Goal: Information Seeking & Learning: Learn about a topic

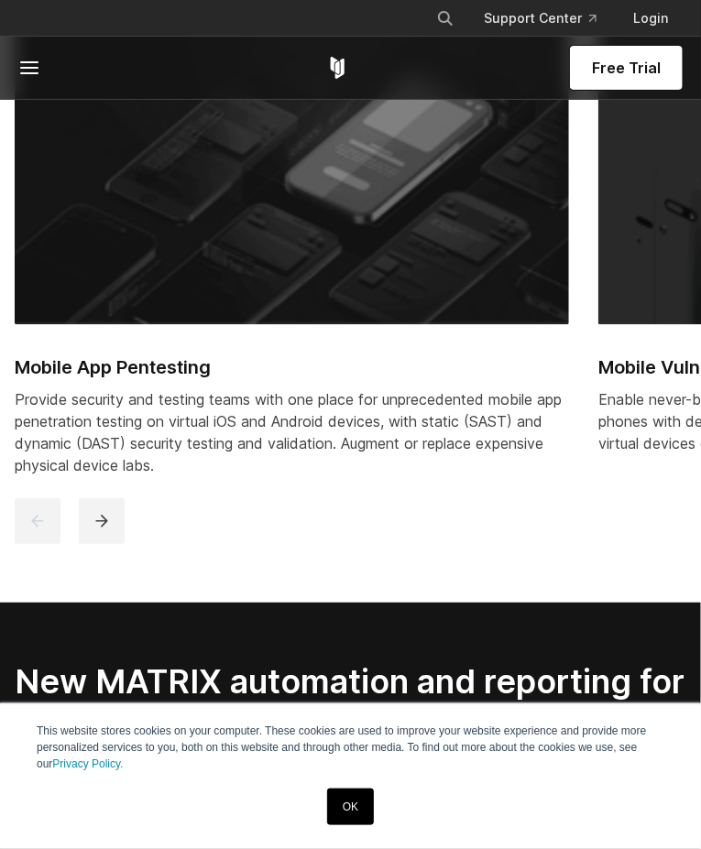
scroll to position [1262, 0]
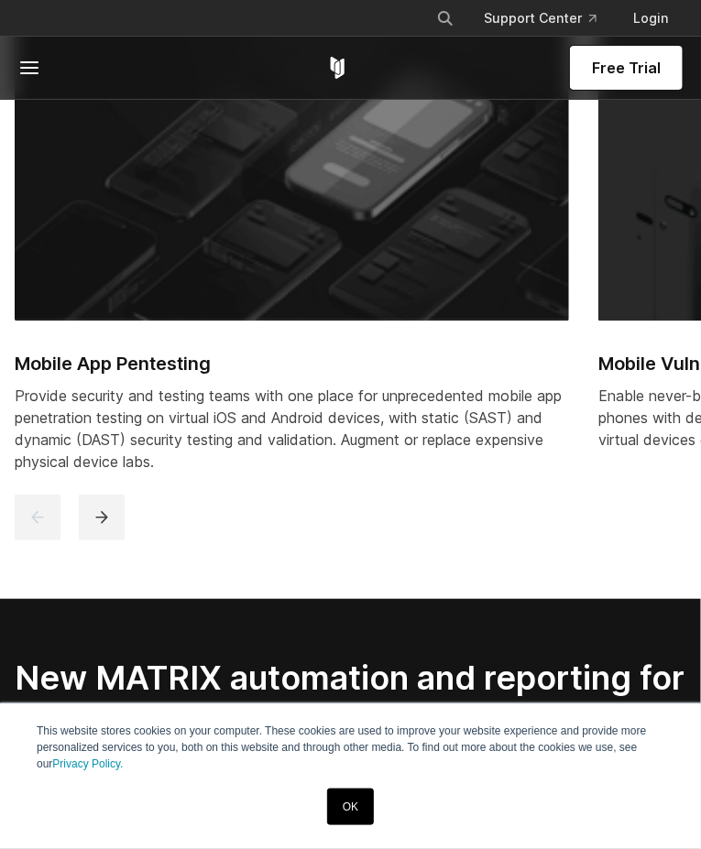
click at [354, 826] on link "OK" at bounding box center [350, 807] width 47 height 37
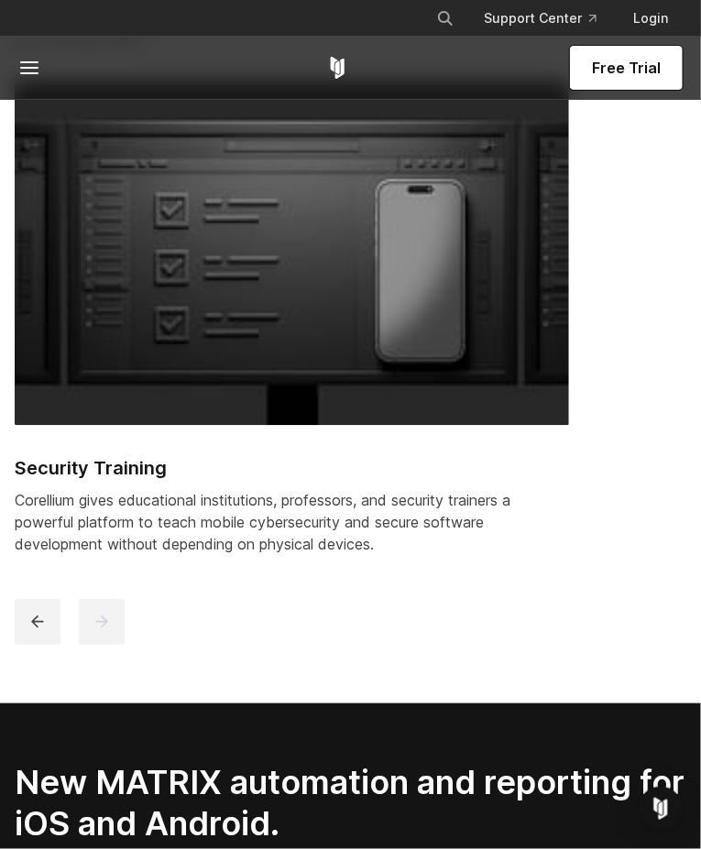
scroll to position [0, 0]
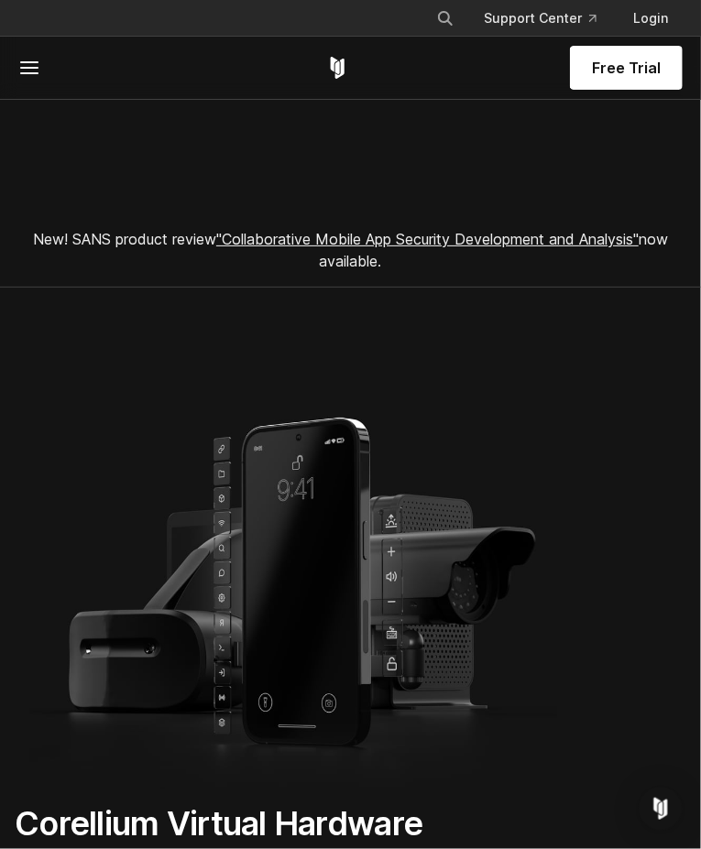
click at [31, 62] on line at bounding box center [29, 62] width 16 height 0
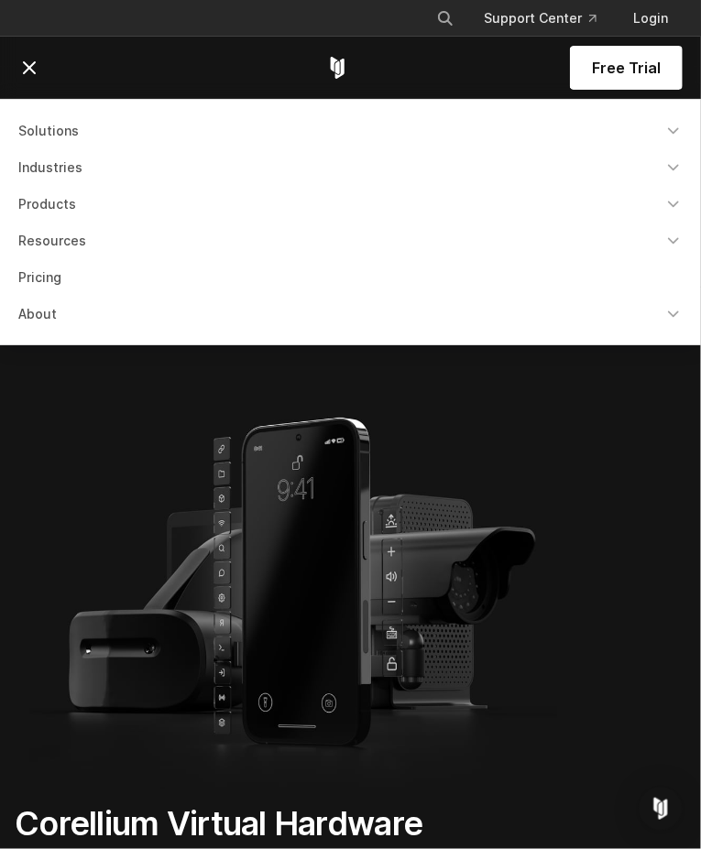
click at [678, 210] on icon "Navigation Menu" at bounding box center [673, 204] width 18 height 18
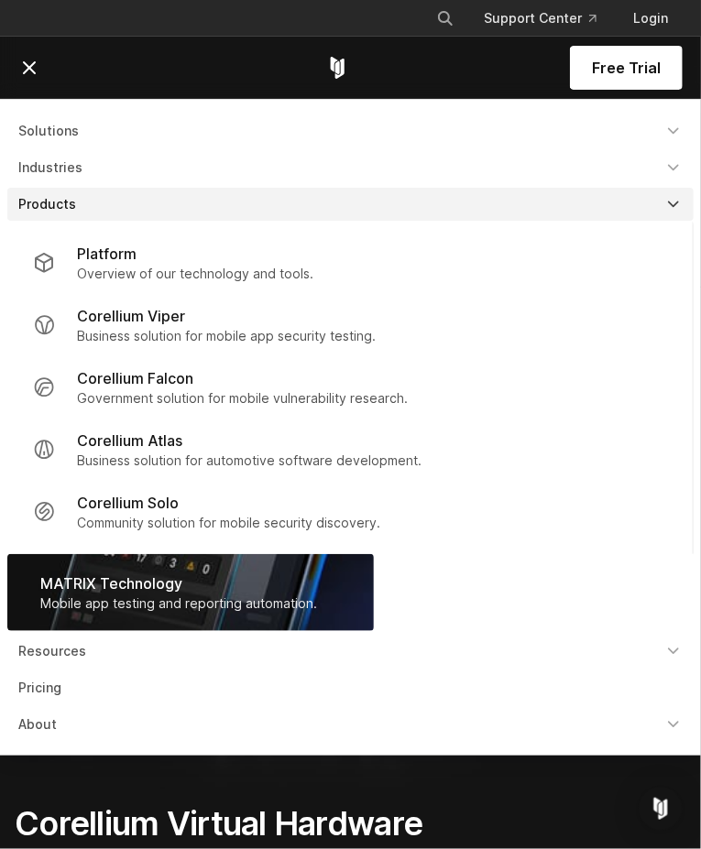
click at [114, 376] on p "Corellium Falcon" at bounding box center [135, 378] width 116 height 22
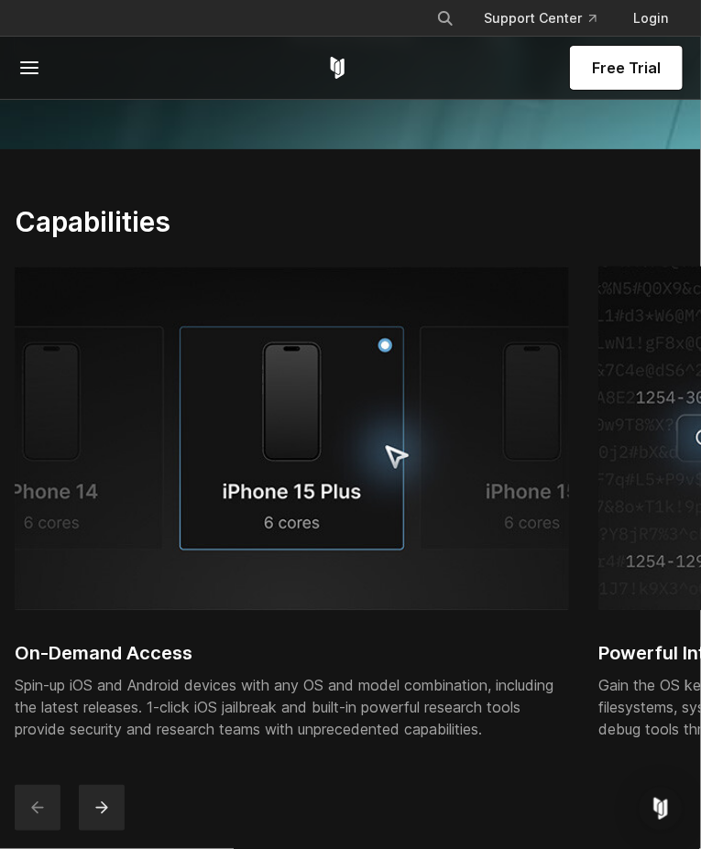
scroll to position [789, 0]
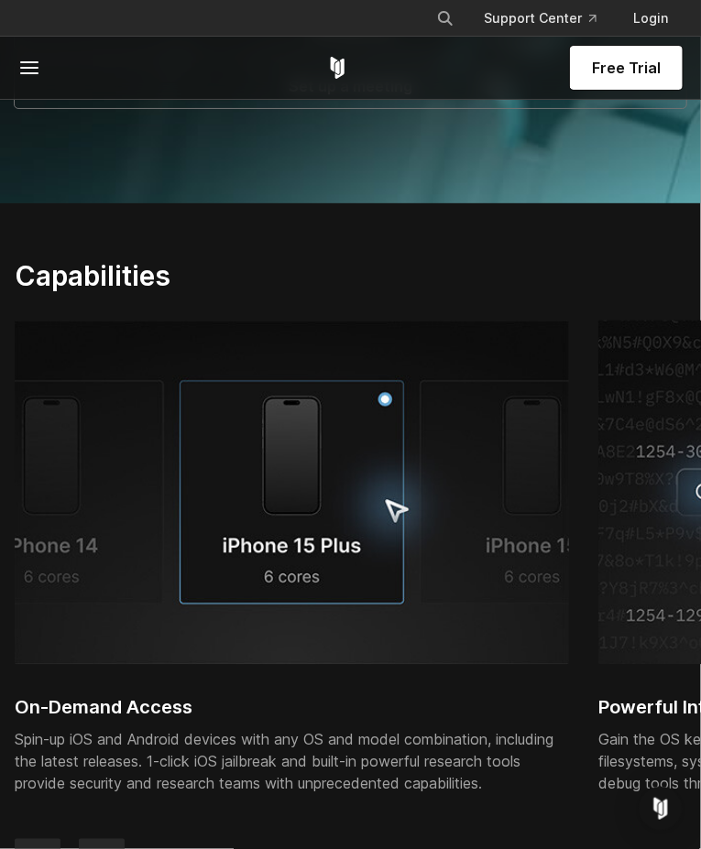
click at [51, 75] on span at bounding box center [61, 68] width 87 height 22
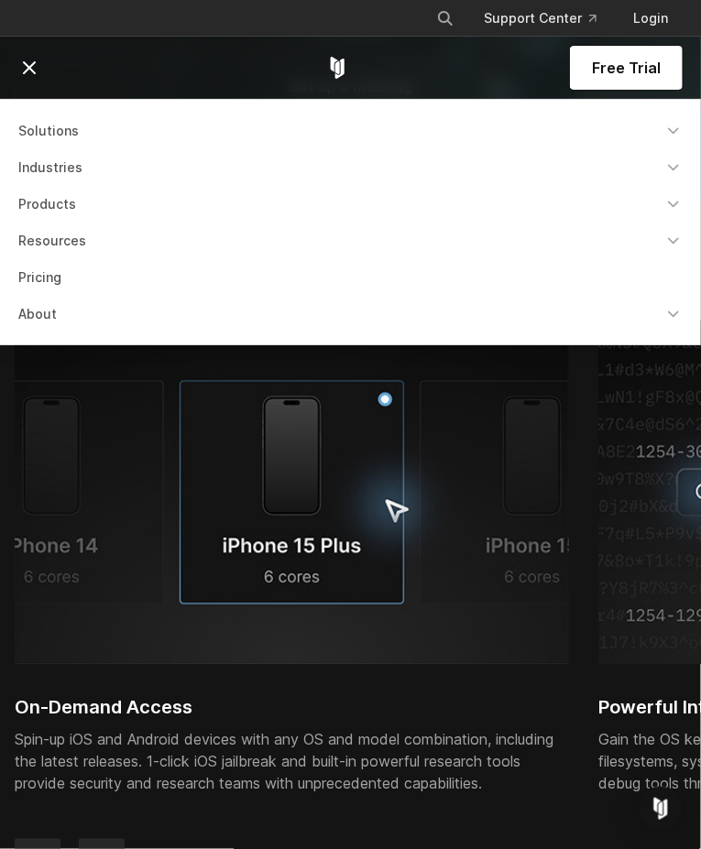
click at [33, 272] on link "Pricing" at bounding box center [350, 277] width 686 height 33
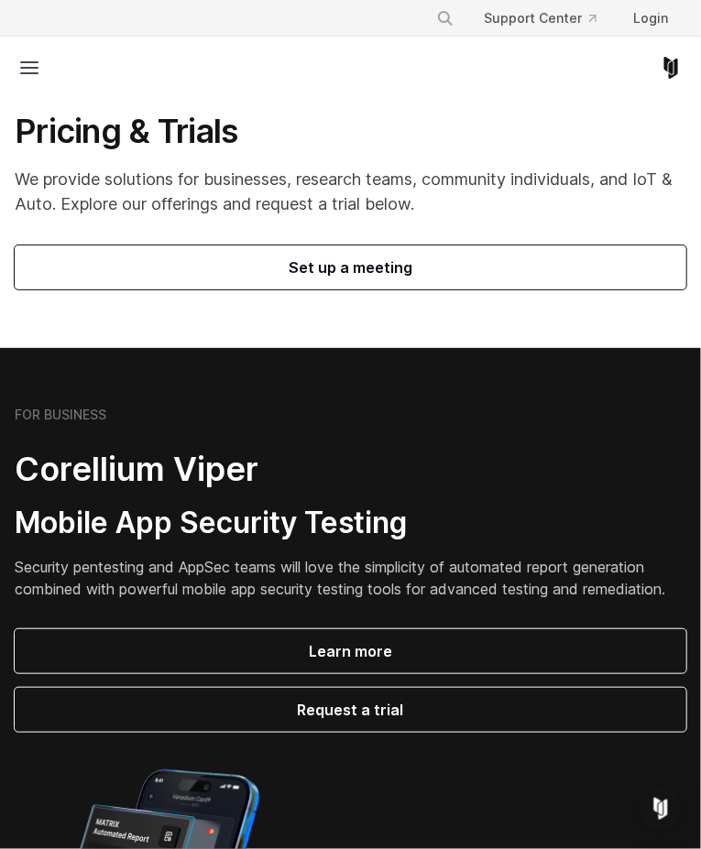
click at [18, 66] on icon at bounding box center [29, 68] width 22 height 22
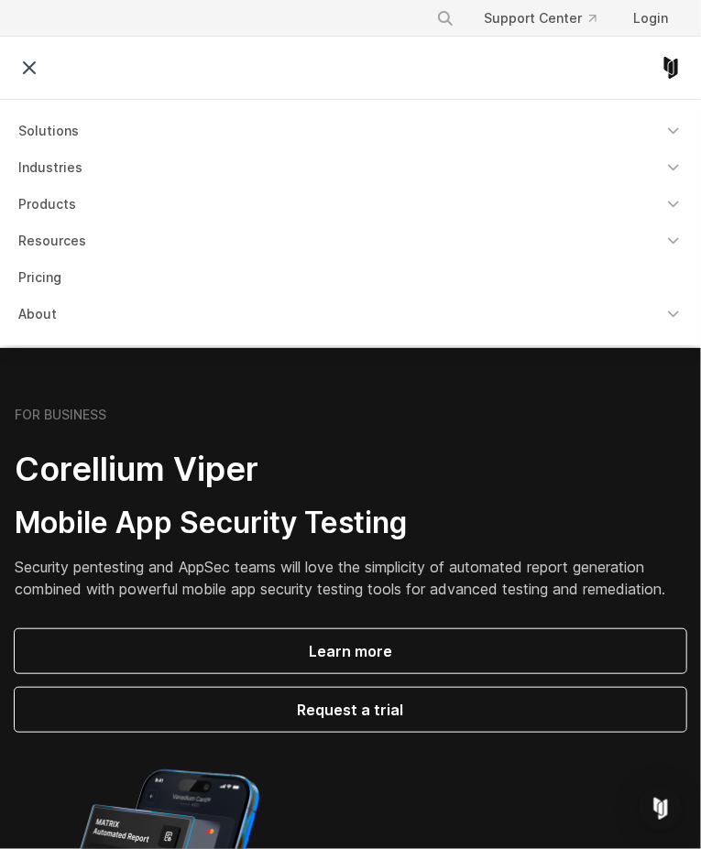
click at [675, 169] on icon "Navigation Menu" at bounding box center [673, 168] width 18 height 18
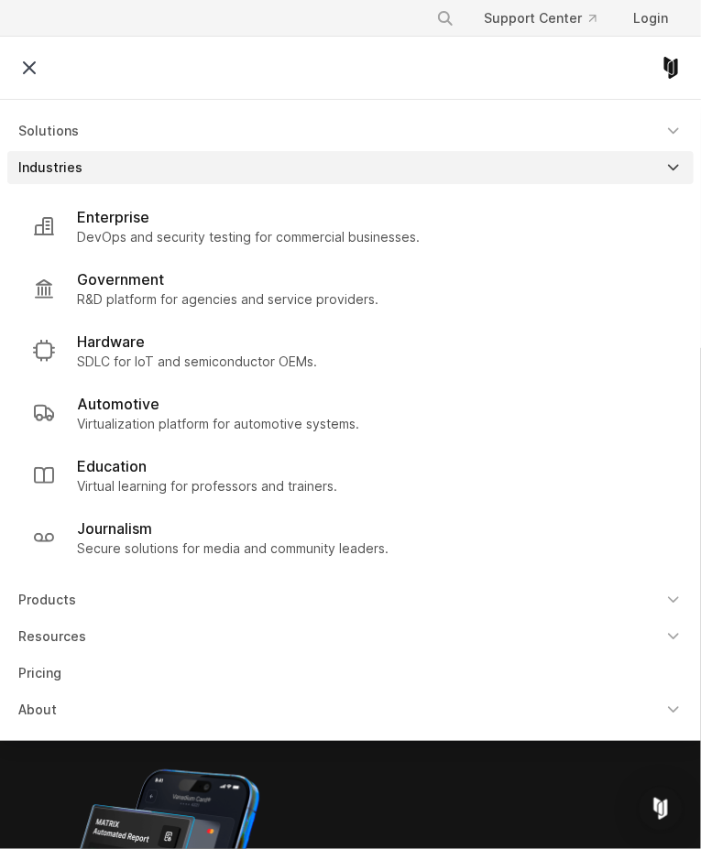
click at [675, 169] on polyline "Navigation Menu" at bounding box center [673, 168] width 9 height 5
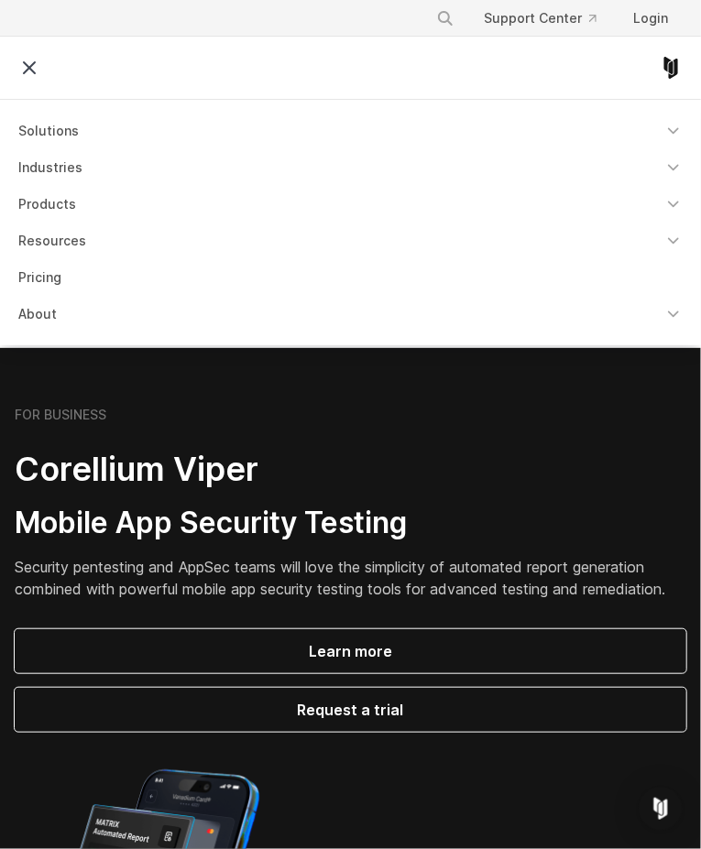
click at [675, 135] on icon "Navigation Menu" at bounding box center [673, 131] width 18 height 18
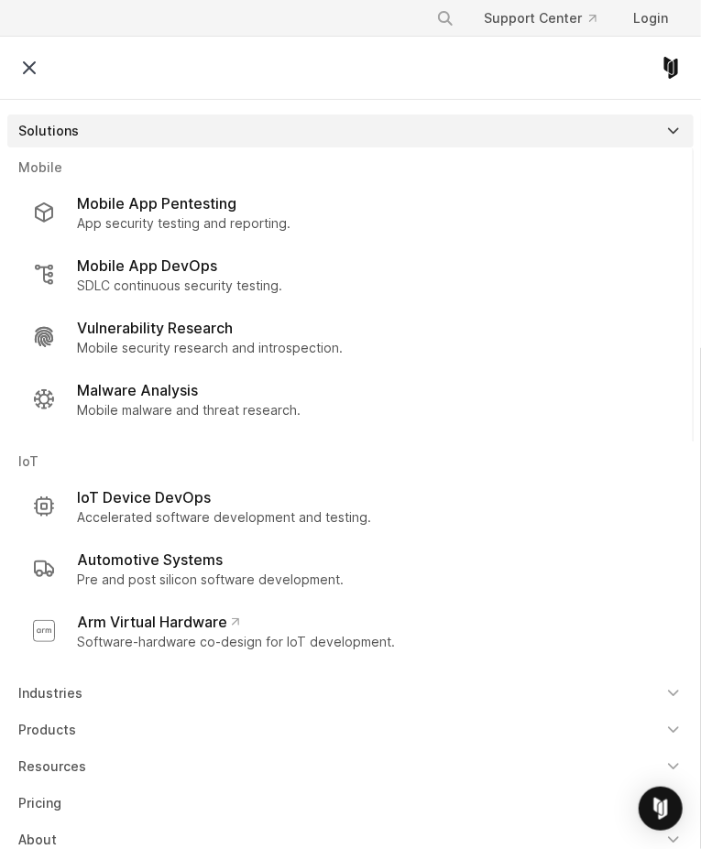
click at [672, 138] on icon "Navigation Menu" at bounding box center [673, 131] width 18 height 18
